Goal: Complete application form

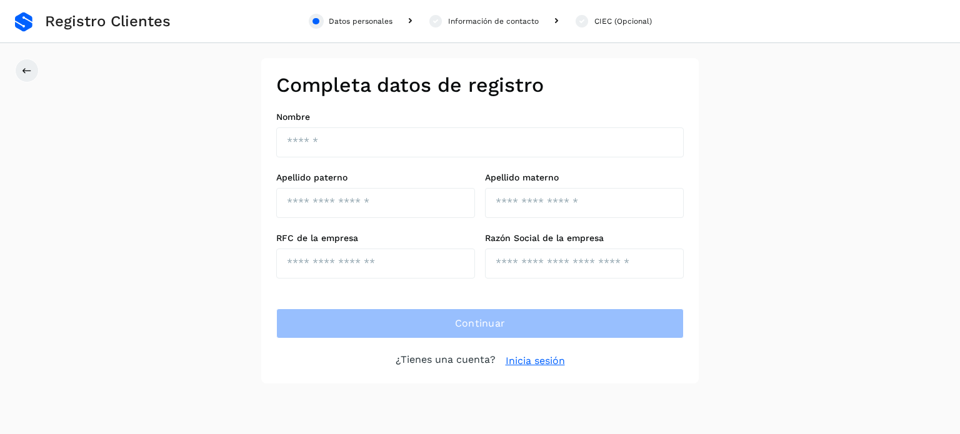
click at [532, 356] on link "Inicia sesión" at bounding box center [534, 361] width 59 height 15
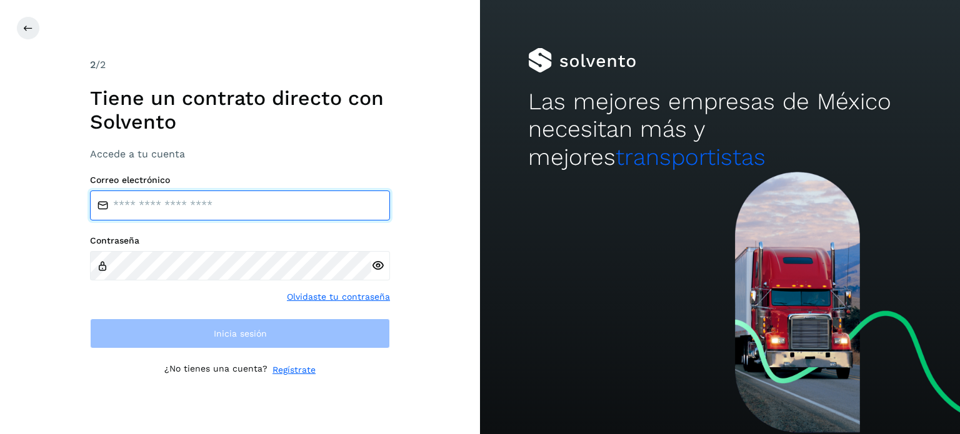
click at [185, 208] on input "email" at bounding box center [240, 206] width 300 height 30
type input "**********"
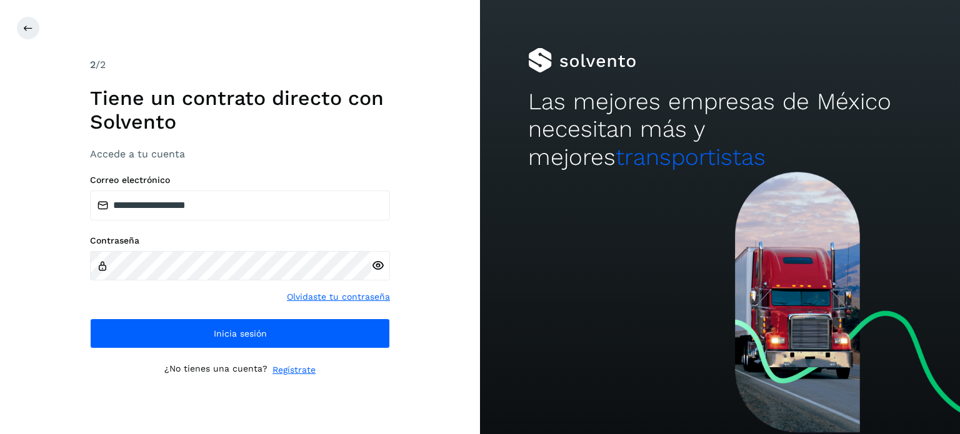
click at [380, 267] on icon at bounding box center [377, 265] width 13 height 13
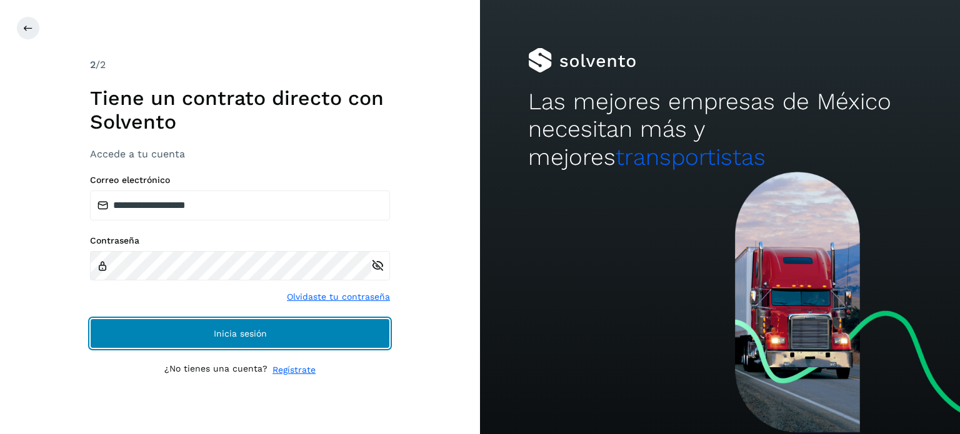
click at [192, 342] on button "Inicia sesión" at bounding box center [240, 334] width 300 height 30
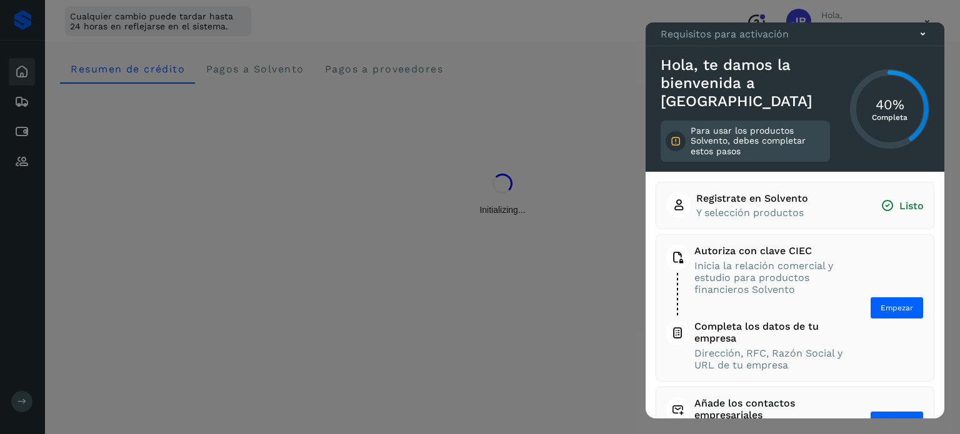
click at [196, 129] on div at bounding box center [480, 217] width 960 height 434
click at [888, 302] on span "Empezar" at bounding box center [896, 307] width 32 height 11
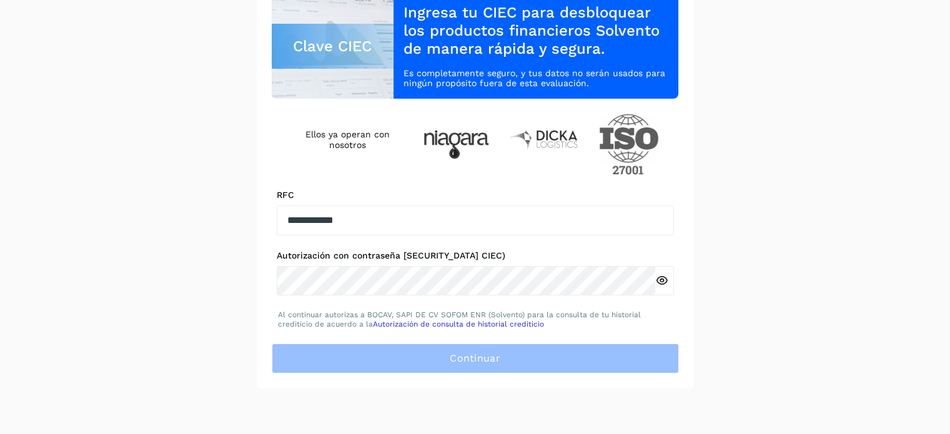
scroll to position [145, 0]
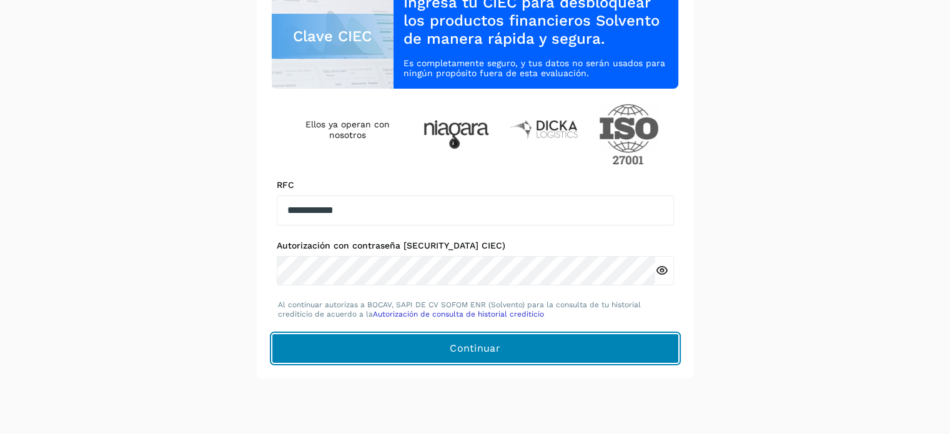
click at [482, 351] on span "Continuar" at bounding box center [475, 349] width 51 height 14
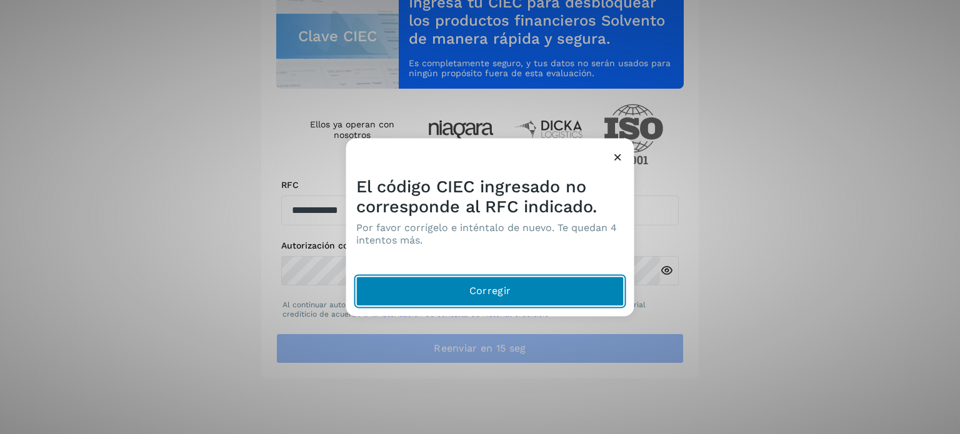
click at [519, 293] on button "Corregir" at bounding box center [490, 291] width 268 height 30
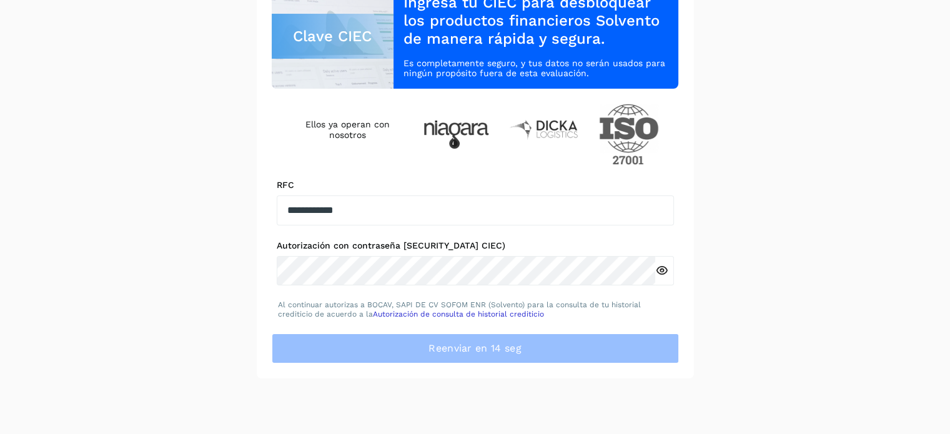
click at [660, 274] on icon at bounding box center [661, 270] width 13 height 13
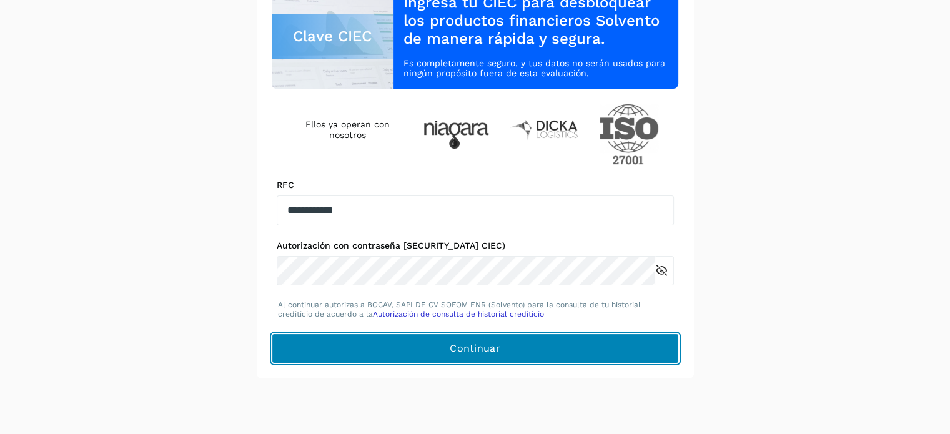
click at [500, 352] on span "Continuar" at bounding box center [475, 349] width 51 height 14
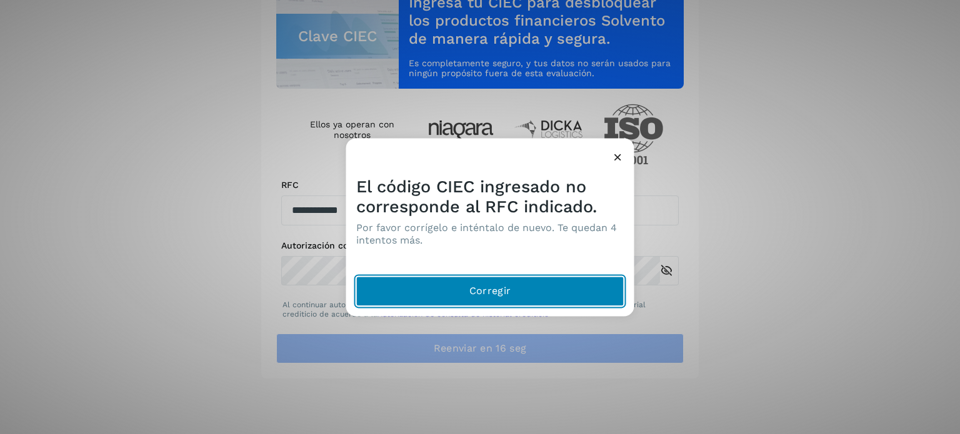
click at [528, 291] on button "Corregir" at bounding box center [490, 291] width 268 height 30
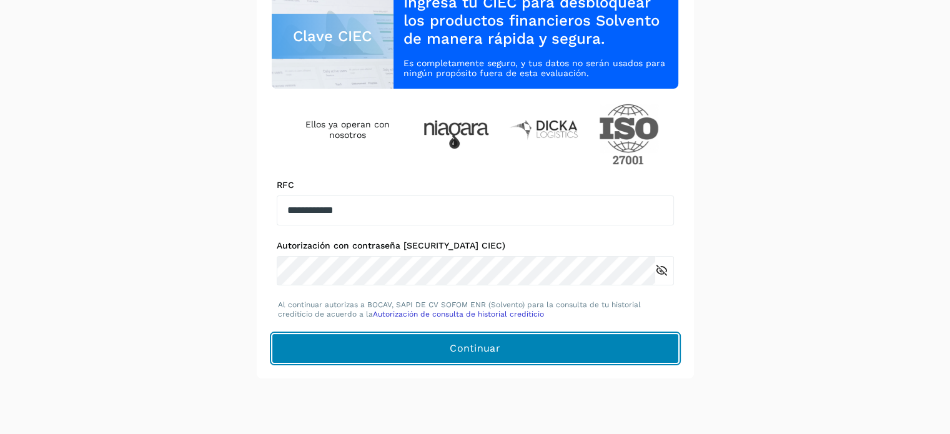
click at [429, 342] on button "Continuar" at bounding box center [475, 349] width 407 height 30
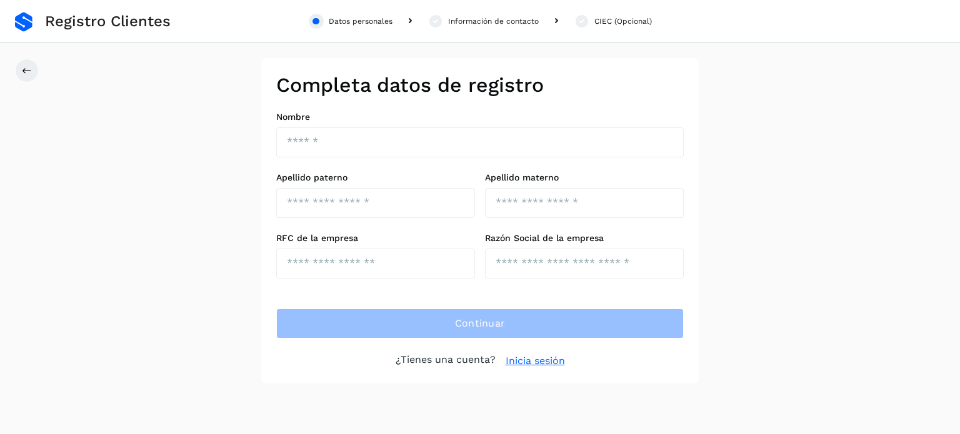
click at [553, 357] on link "Inicia sesión" at bounding box center [534, 361] width 59 height 15
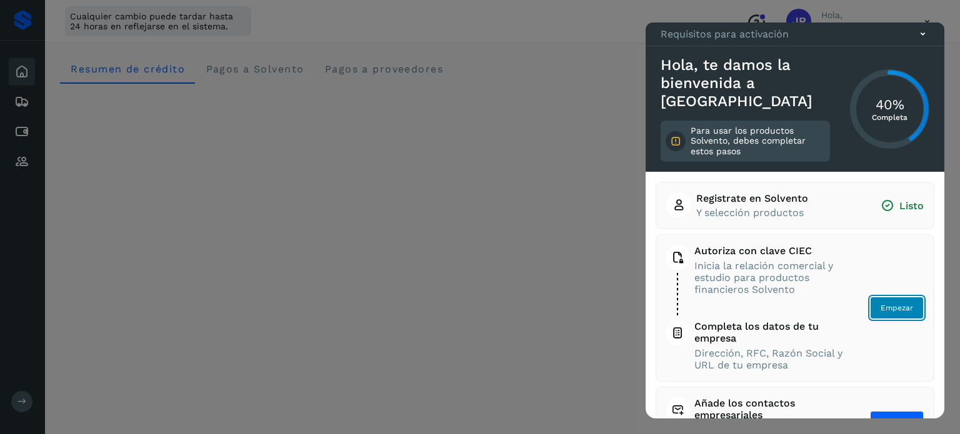
click at [896, 308] on span "Empezar" at bounding box center [896, 307] width 32 height 11
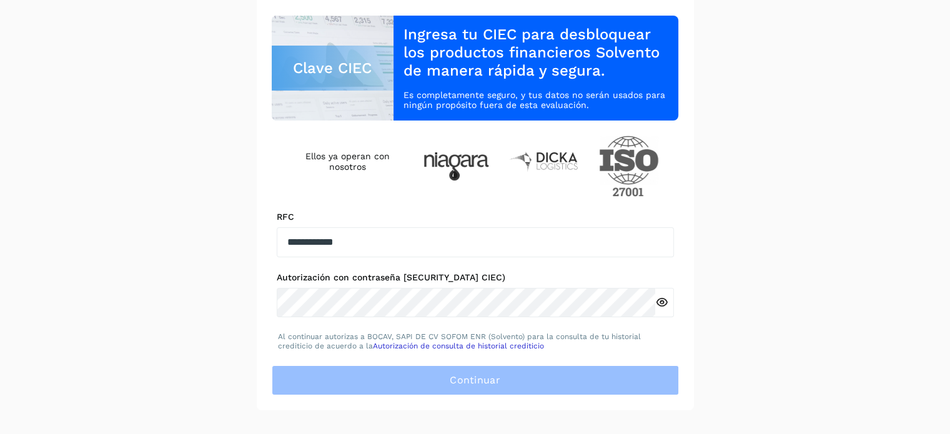
scroll to position [125, 0]
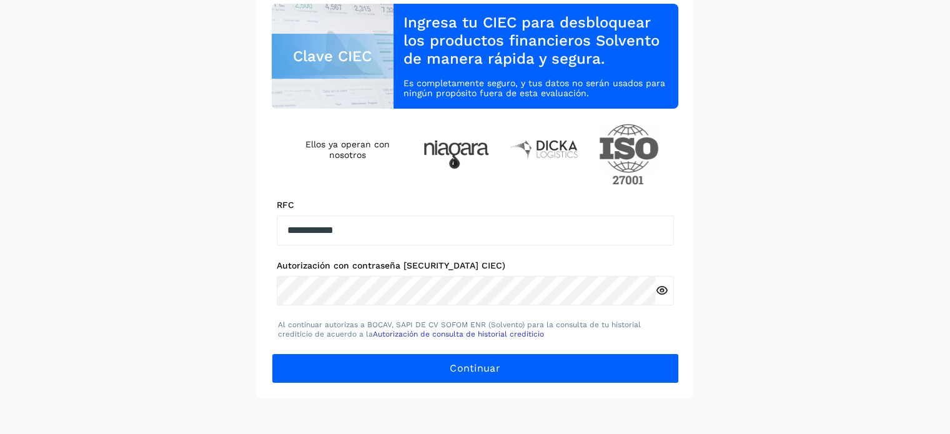
click at [662, 289] on icon at bounding box center [661, 290] width 13 height 13
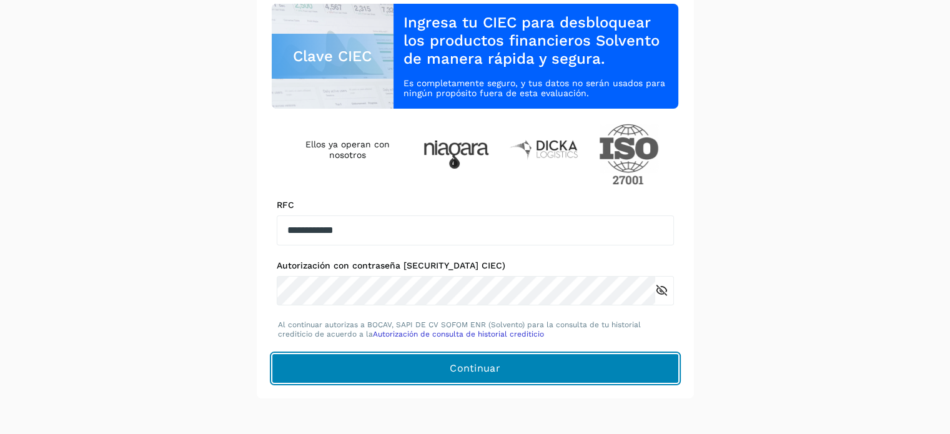
click at [450, 360] on button "Continuar" at bounding box center [475, 369] width 407 height 30
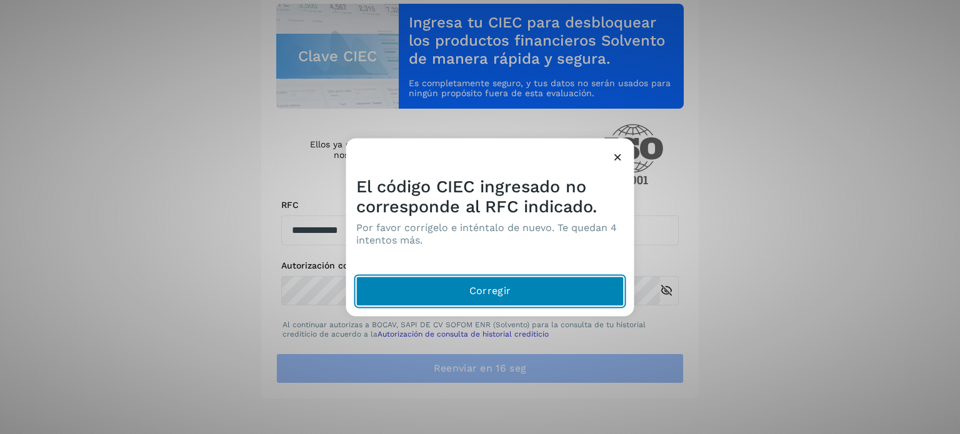
click at [531, 279] on button "Corregir" at bounding box center [490, 291] width 268 height 30
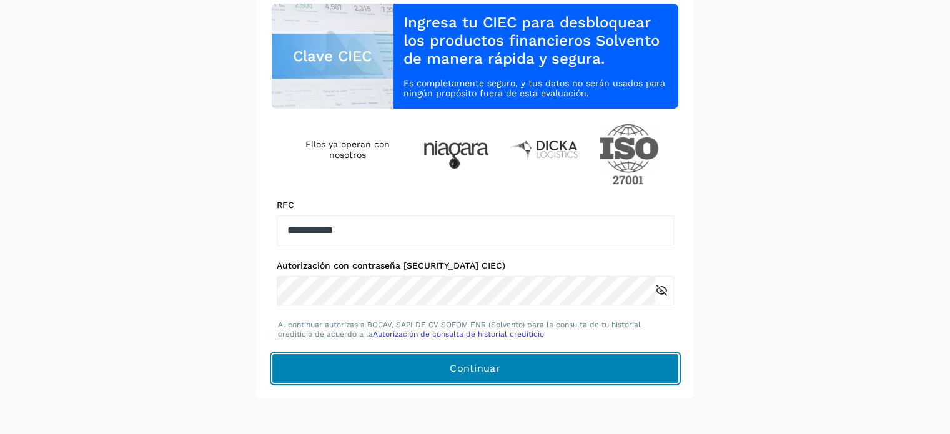
click at [532, 357] on button "Continuar" at bounding box center [475, 369] width 407 height 30
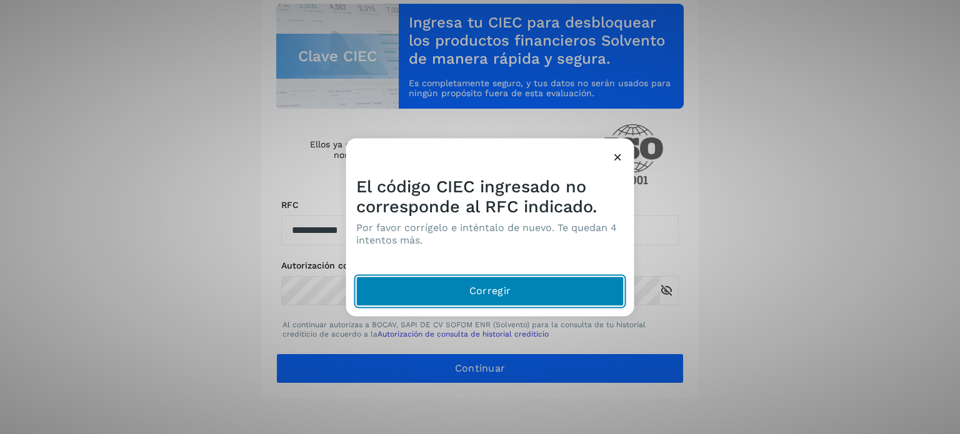
click at [503, 299] on button "Corregir" at bounding box center [490, 291] width 268 height 30
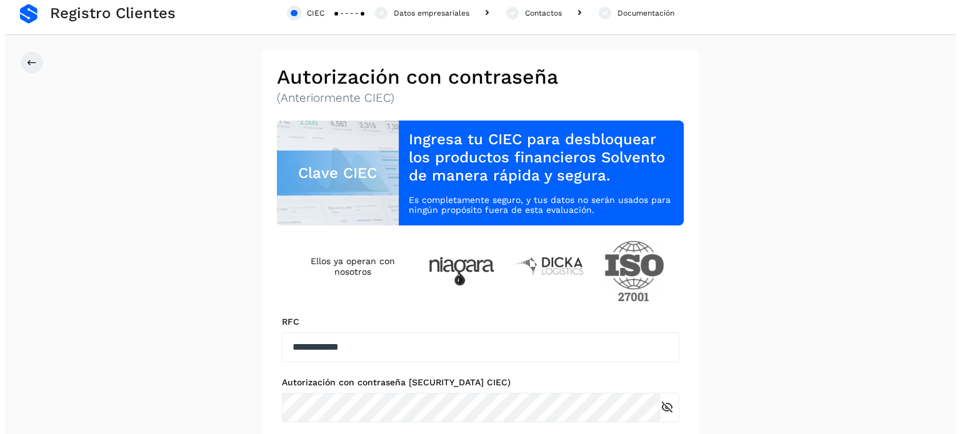
scroll to position [0, 0]
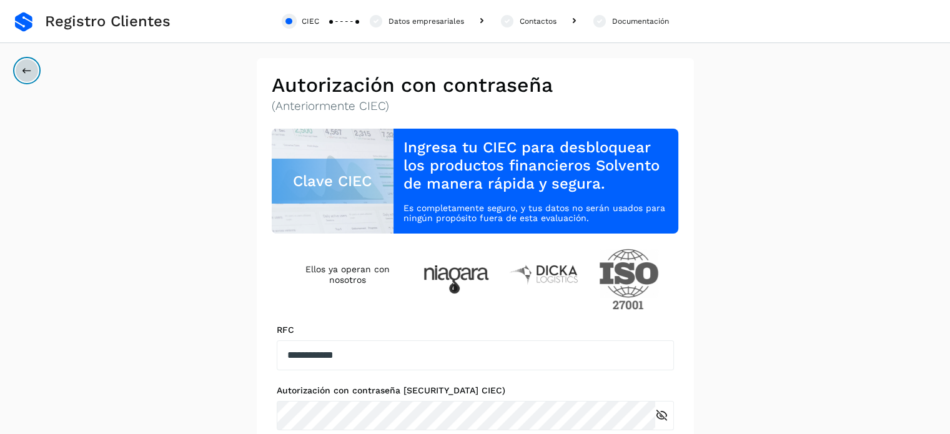
click at [25, 71] on icon at bounding box center [27, 71] width 10 height 10
